Goal: Information Seeking & Learning: Learn about a topic

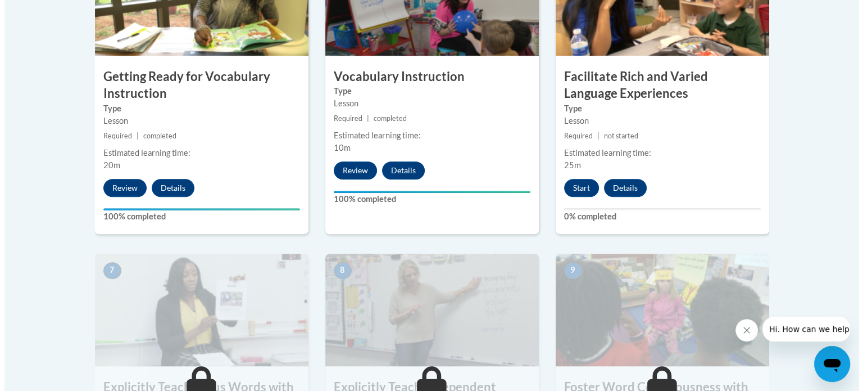
scroll to position [744, 0]
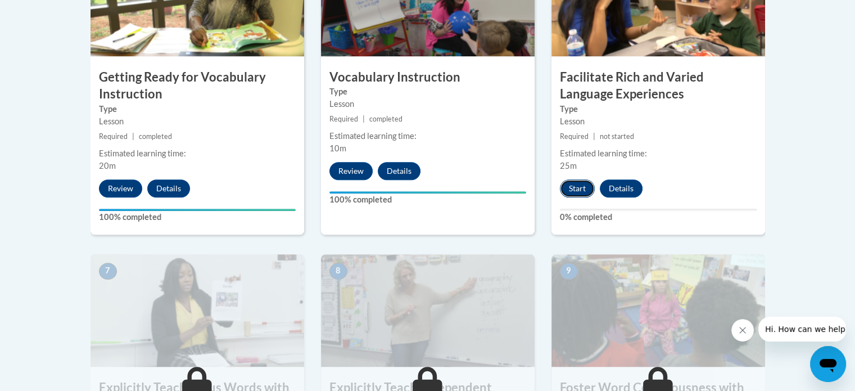
click at [569, 187] on button "Start" at bounding box center [577, 188] width 35 height 18
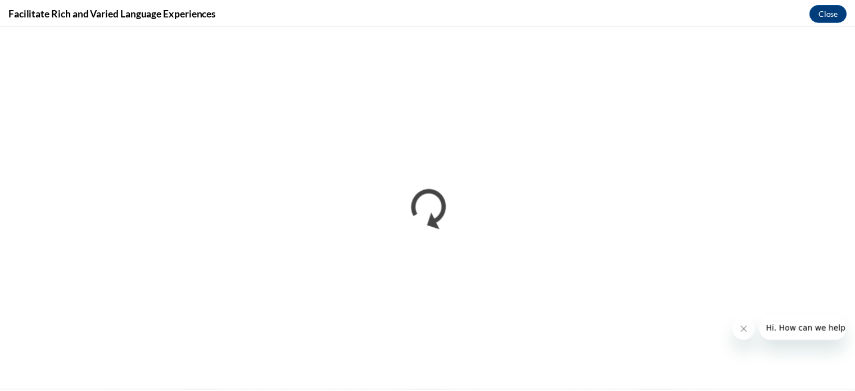
scroll to position [0, 0]
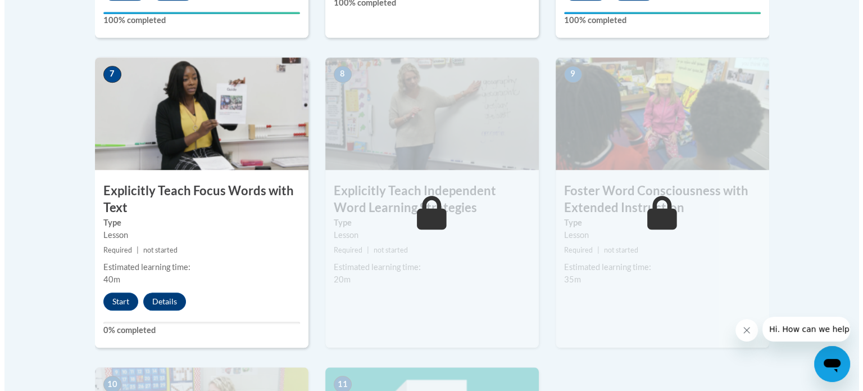
scroll to position [953, 0]
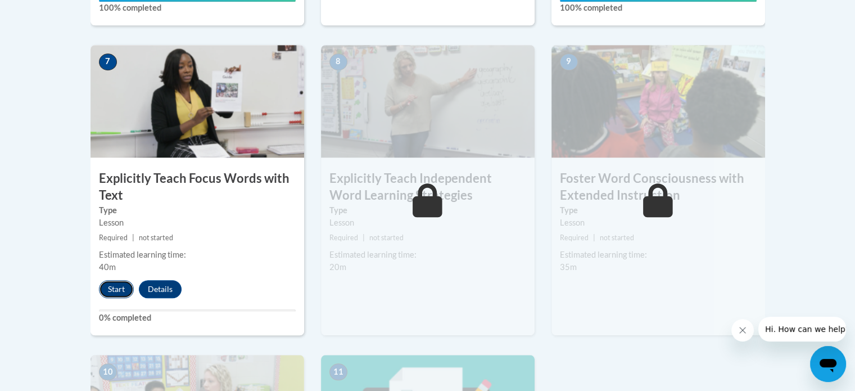
click at [118, 290] on button "Start" at bounding box center [116, 289] width 35 height 18
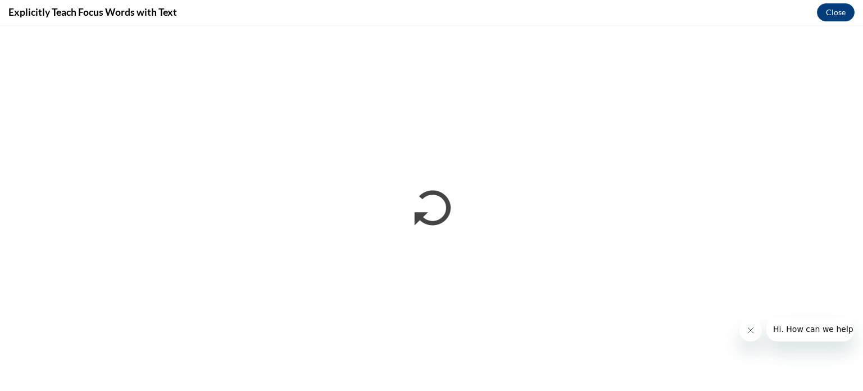
scroll to position [0, 0]
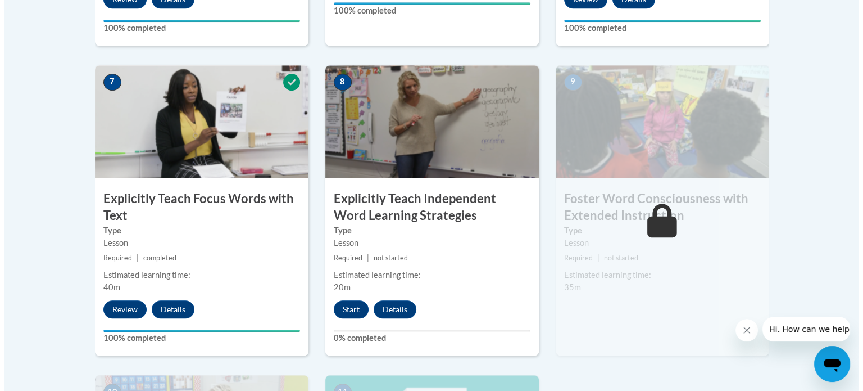
scroll to position [931, 0]
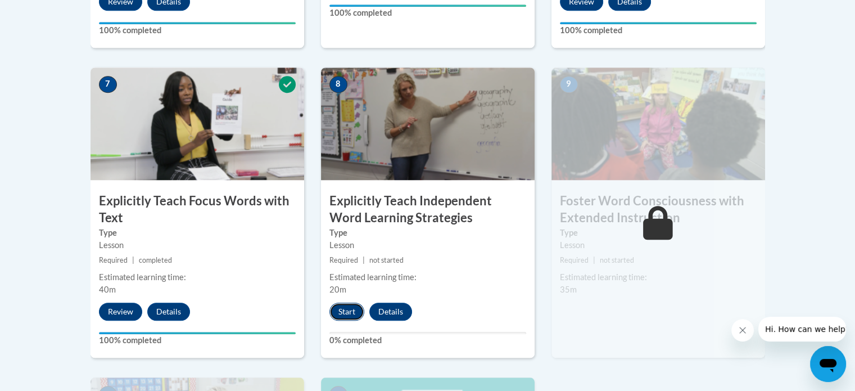
click at [350, 312] on button "Start" at bounding box center [346, 311] width 35 height 18
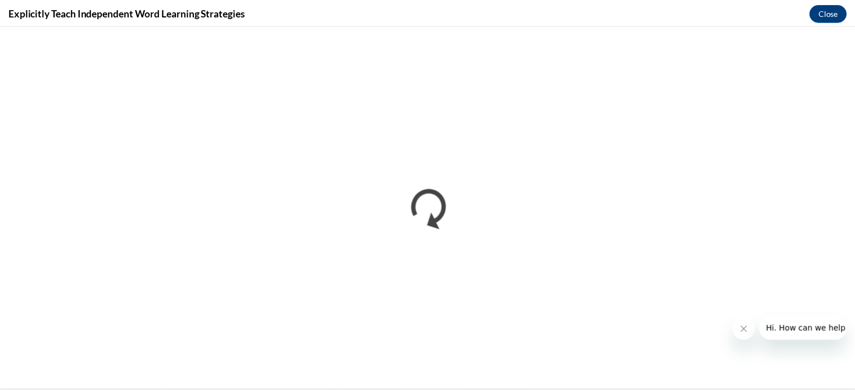
scroll to position [0, 0]
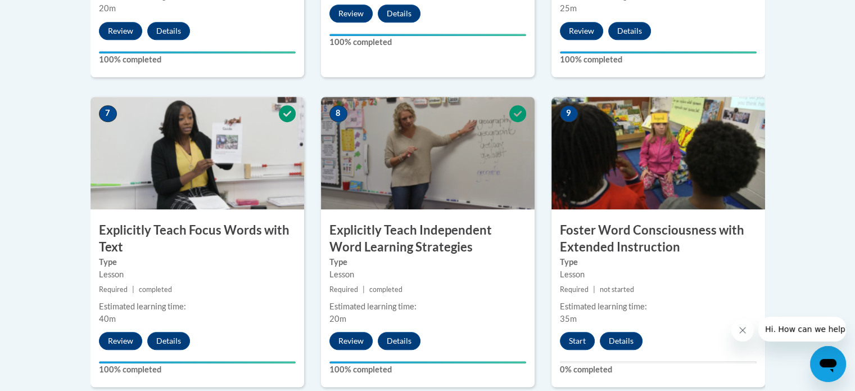
scroll to position [901, 0]
click at [315, 149] on div "8 Explicitly Teach Independent Word Learning Strategies Type Lesson Required | …" at bounding box center [427, 252] width 230 height 310
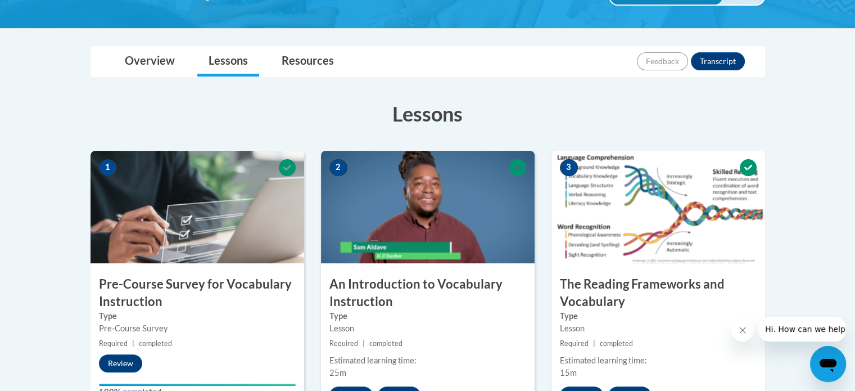
scroll to position [162, 0]
